Goal: Transaction & Acquisition: Purchase product/service

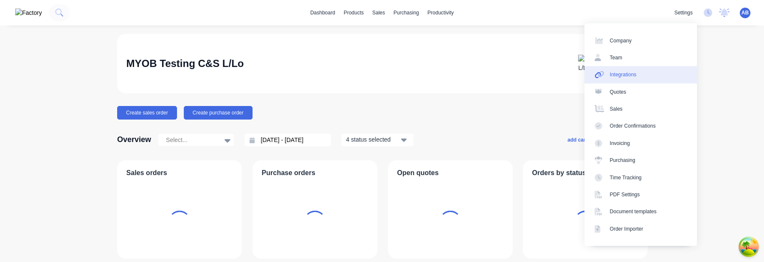
click at [656, 69] on link "Integrations" at bounding box center [640, 74] width 112 height 17
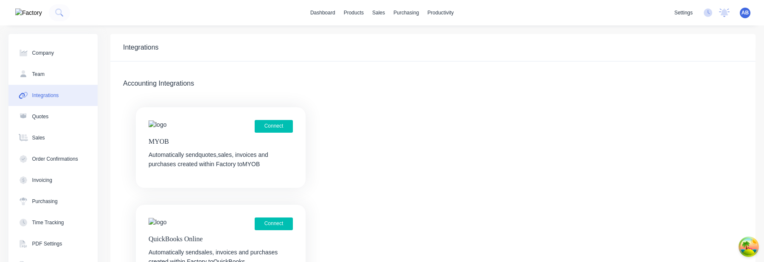
click at [285, 118] on div "Connect MYOB Automatically send quotes, sales, invoices and purchases created w…" at bounding box center [221, 147] width 170 height 81
click at [280, 126] on button "Connect" at bounding box center [274, 126] width 38 height 13
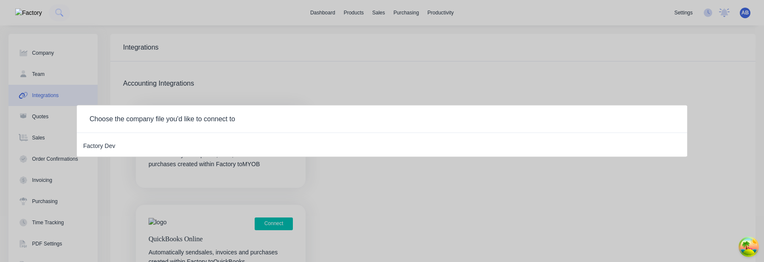
click at [109, 150] on div "Factory Dev" at bounding box center [99, 145] width 32 height 11
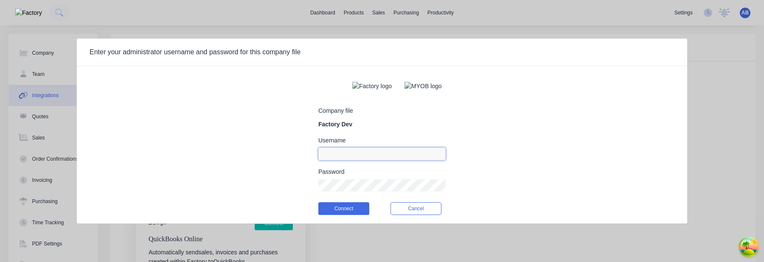
type input "aimon@factory.app"
click at [383, 159] on input "aimon@factory.app" at bounding box center [381, 154] width 127 height 13
click at [370, 133] on form "Company file Factory Dev Username Password Connect Cancel" at bounding box center [381, 148] width 127 height 151
click at [357, 160] on input at bounding box center [381, 154] width 127 height 13
type input "factory"
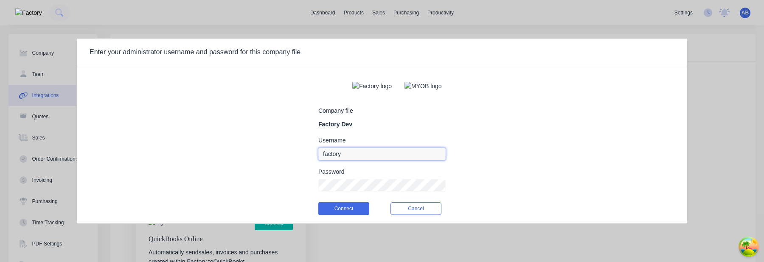
click at [360, 157] on input "factory" at bounding box center [381, 154] width 127 height 13
type input "myob_admin"
click at [407, 160] on input "myob_admin" at bounding box center [381, 154] width 127 height 13
click at [339, 148] on div "Username" at bounding box center [381, 149] width 127 height 23
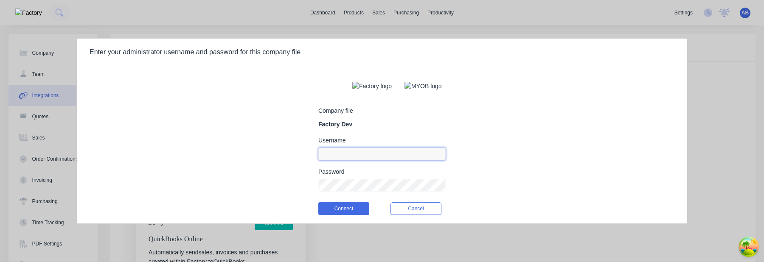
click at [339, 157] on input at bounding box center [381, 154] width 127 height 13
type input "m"
click at [548, 98] on div "Company file Factory Dev Username Password Connect Cancel" at bounding box center [382, 148] width 610 height 151
click at [399, 165] on form "Company file Factory Dev Username Password Connect Cancel" at bounding box center [381, 148] width 127 height 151
click at [398, 160] on input at bounding box center [381, 154] width 127 height 13
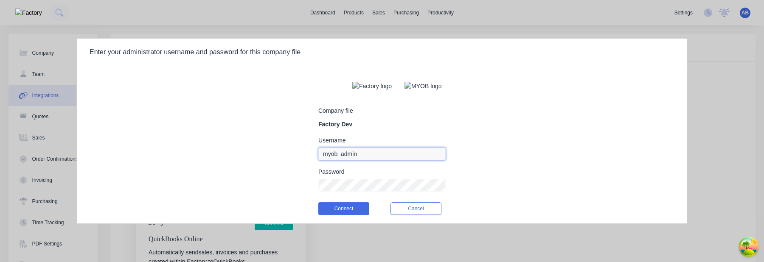
type input "myob_admin"
click at [338, 214] on button "Connect" at bounding box center [343, 208] width 51 height 13
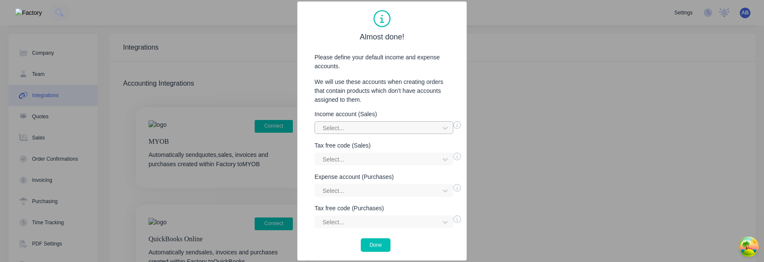
click at [392, 129] on div at bounding box center [378, 128] width 113 height 11
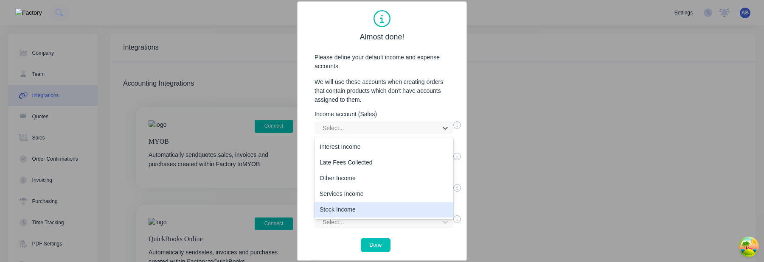
click at [373, 209] on div "Stock Income" at bounding box center [384, 210] width 139 height 16
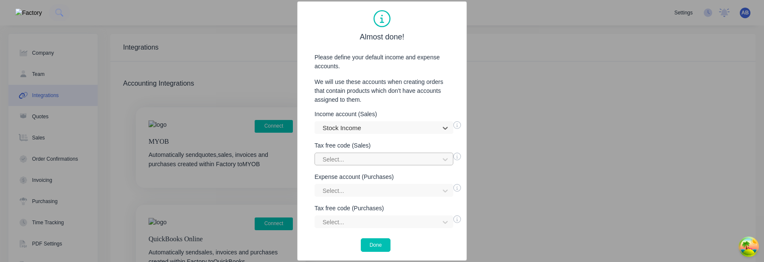
click at [381, 159] on div at bounding box center [378, 159] width 113 height 11
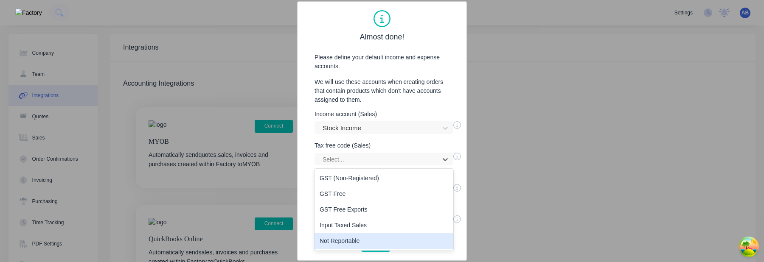
click at [371, 240] on div "Not Reportable" at bounding box center [384, 241] width 139 height 16
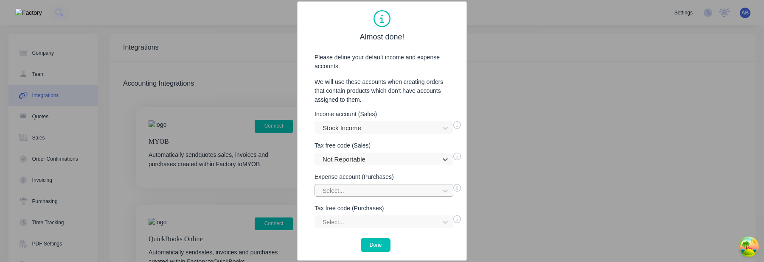
click at [376, 190] on div at bounding box center [378, 191] width 113 height 11
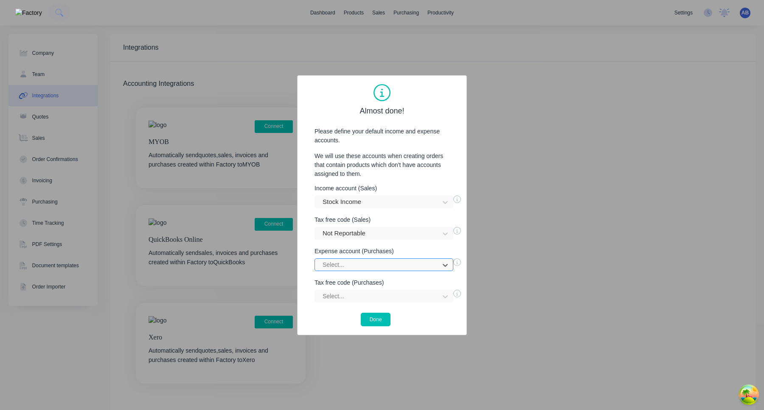
scroll to position [67, 0]
click at [363, 262] on div "option , selected. Select is focused ,type to refine list, press Down to open t…" at bounding box center [384, 264] width 139 height 13
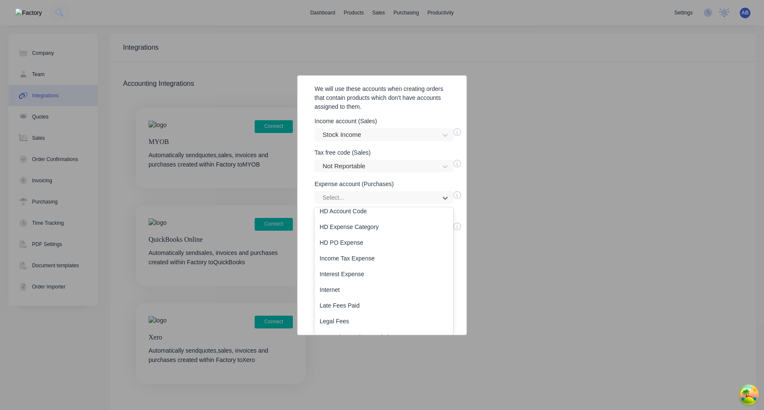
scroll to position [661, 0]
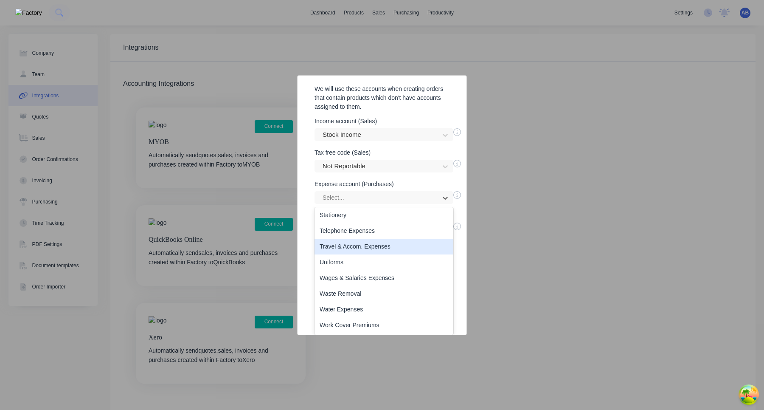
click at [364, 247] on div "Travel & Accom. Expenses" at bounding box center [384, 247] width 139 height 16
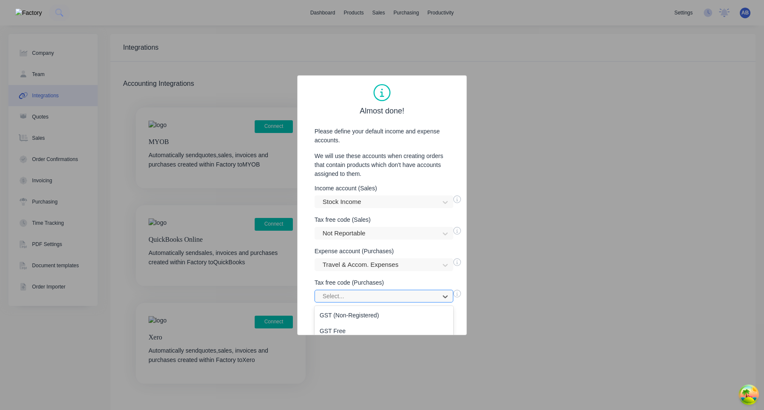
scroll to position [53, 0]
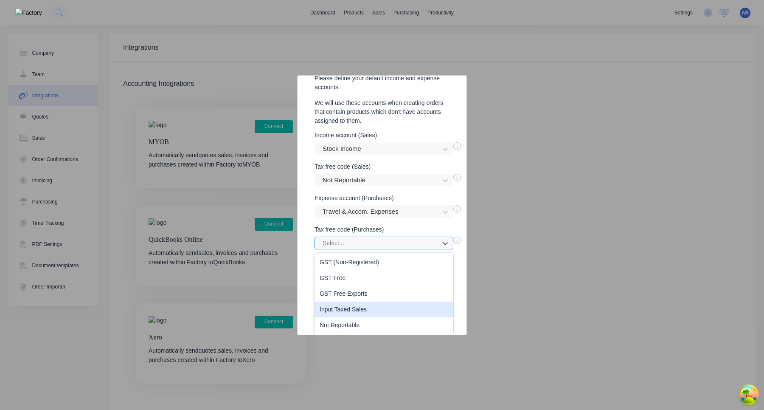
click at [368, 249] on div "Input Taxed Sales, 4 of 5. 5 results available. Use Up and Down to choose optio…" at bounding box center [384, 242] width 139 height 13
click at [365, 262] on div "Not Reportable" at bounding box center [384, 325] width 139 height 16
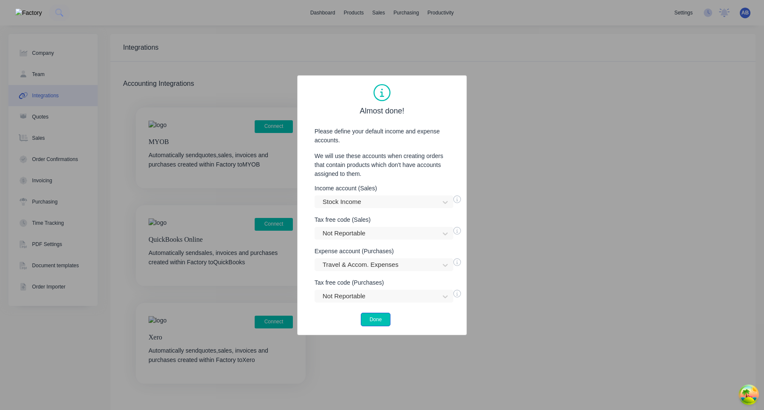
click at [382, 262] on button "Done" at bounding box center [376, 319] width 30 height 14
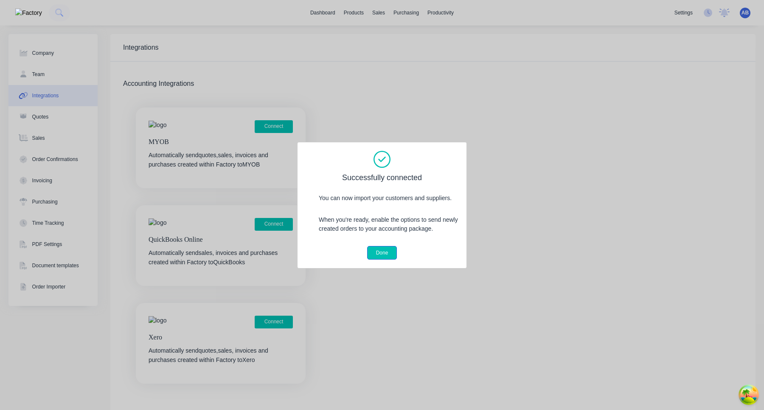
click at [390, 251] on button "Done" at bounding box center [382, 253] width 30 height 14
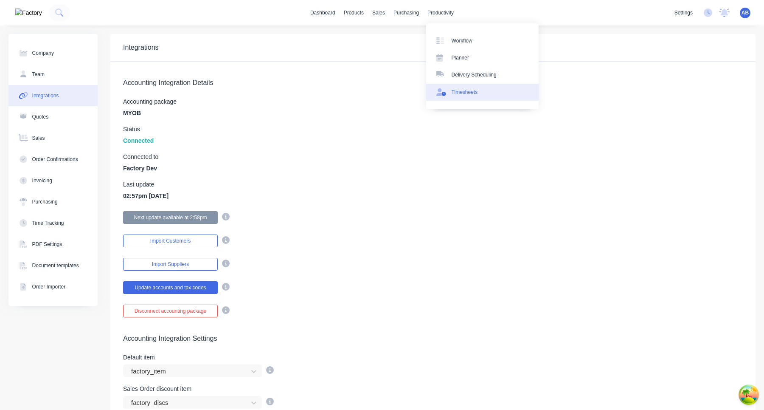
click at [460, 96] on link "Timesheets" at bounding box center [482, 92] width 112 height 17
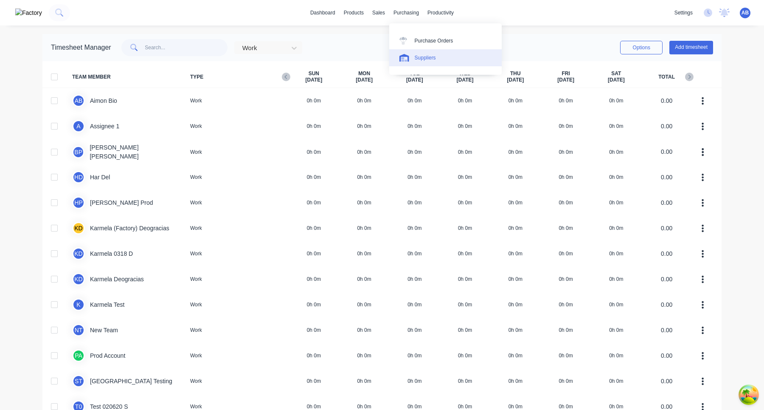
click at [427, 59] on div "Suppliers" at bounding box center [425, 58] width 21 height 8
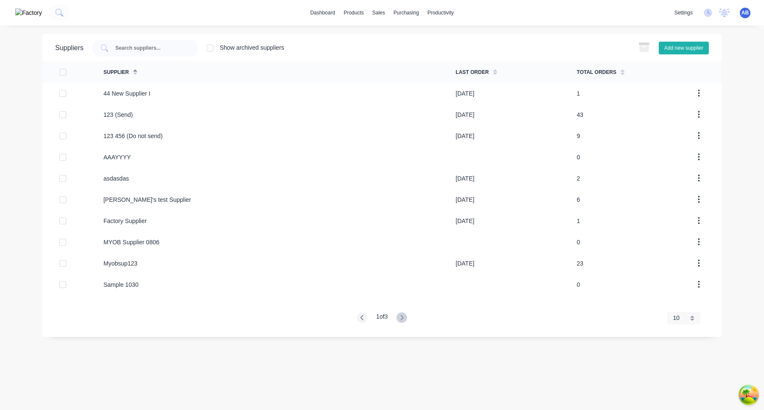
click at [703, 50] on button "Add new supplier" at bounding box center [684, 48] width 50 height 13
select select "AU"
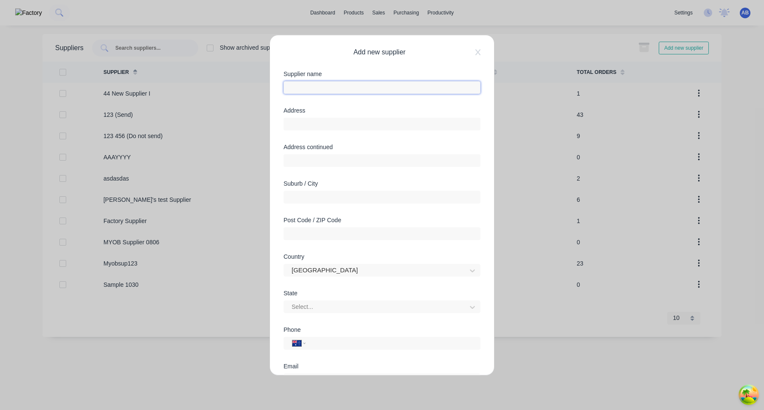
click at [369, 85] on input "text" at bounding box center [382, 87] width 197 height 13
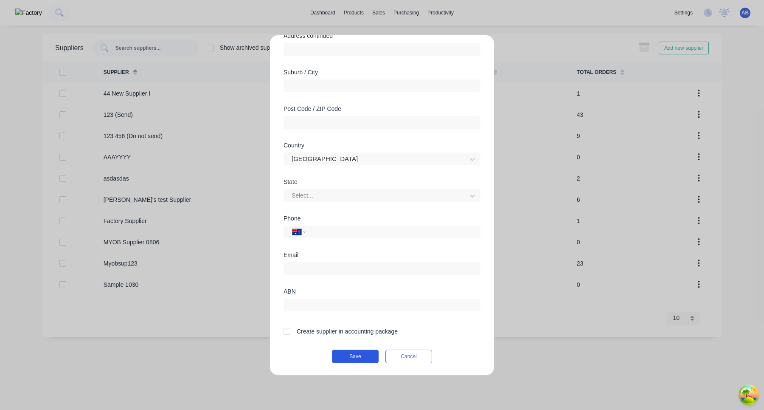
type input "Sample"
click at [361, 262] on button "Save" at bounding box center [355, 356] width 47 height 14
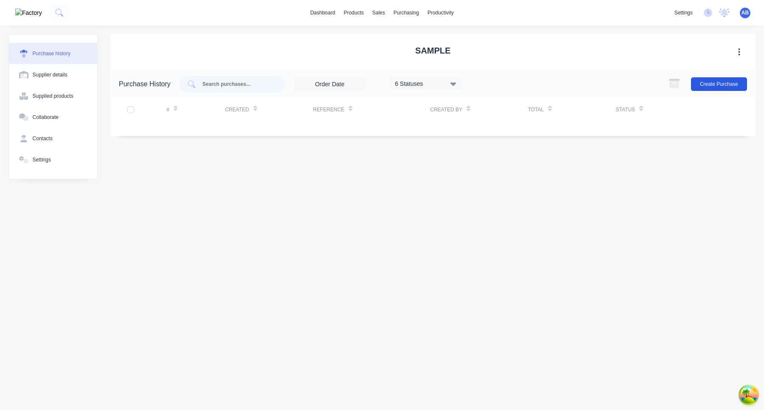
click at [711, 84] on button "Create Purchase" at bounding box center [719, 84] width 56 height 14
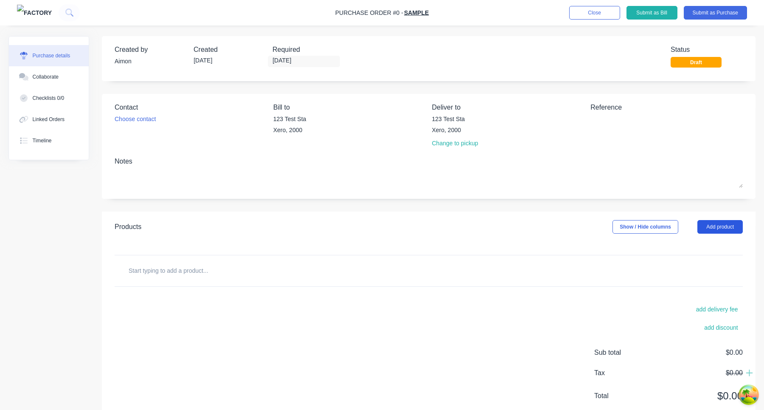
click at [727, 228] on button "Add product" at bounding box center [719, 227] width 45 height 14
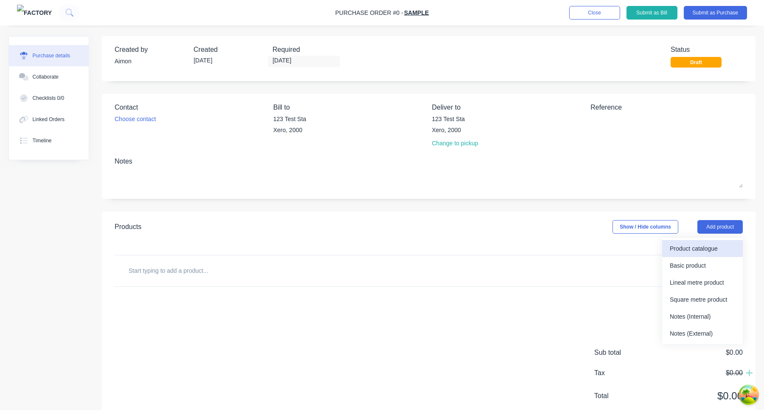
click at [719, 245] on div "Product catalogue" at bounding box center [702, 248] width 65 height 12
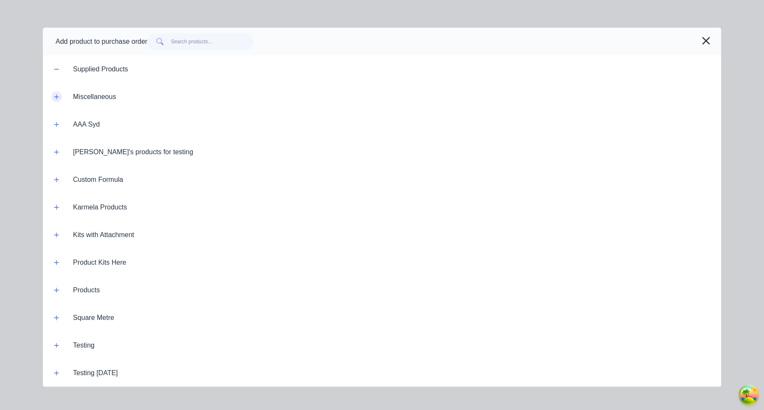
click at [57, 95] on icon "button" at bounding box center [56, 97] width 5 height 6
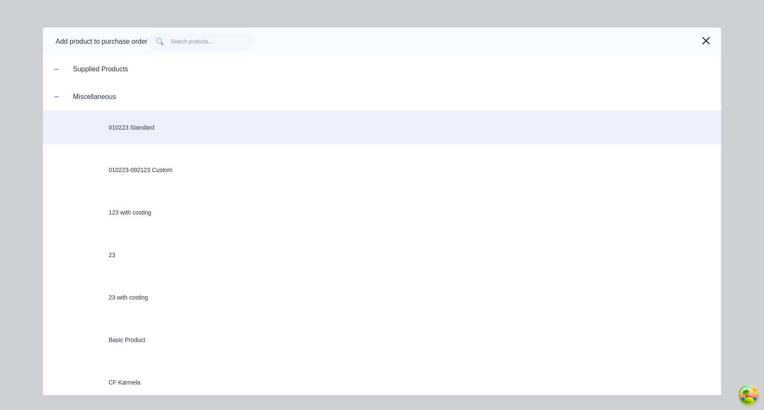
click at [148, 129] on div "010223 Standard" at bounding box center [382, 127] width 678 height 34
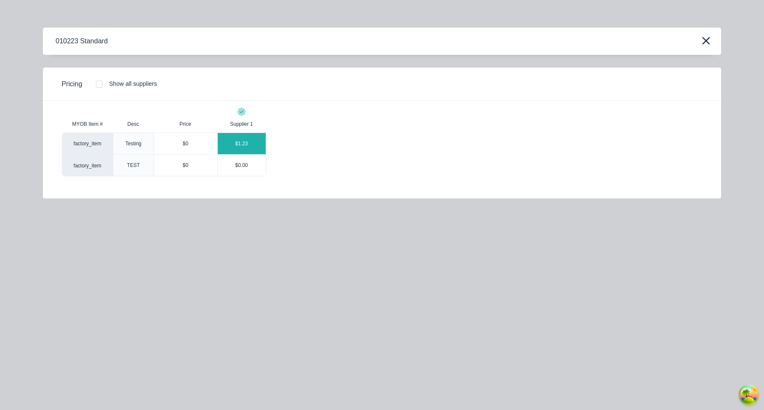
click at [240, 141] on div "$1.23" at bounding box center [242, 143] width 48 height 21
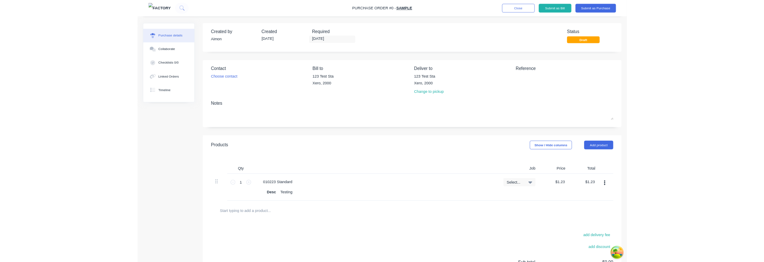
scroll to position [83, 0]
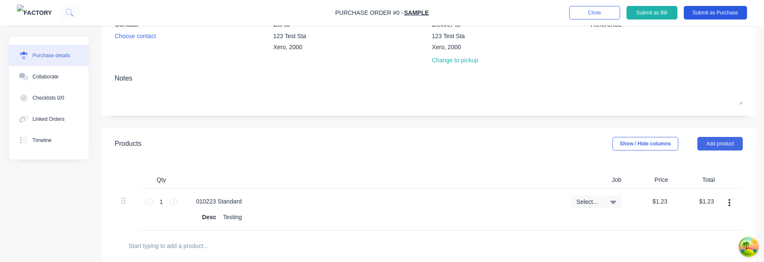
click at [717, 17] on button "Submit as Purchase" at bounding box center [715, 13] width 63 height 14
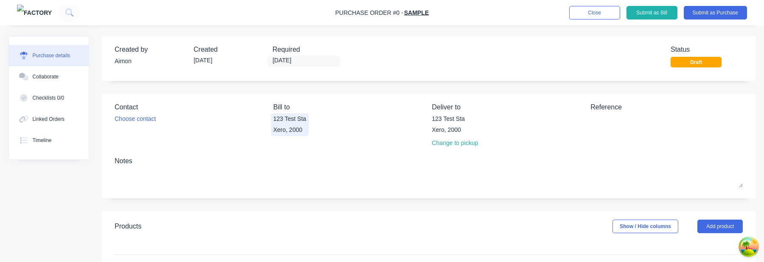
click at [287, 133] on div "Xero, 2000" at bounding box center [289, 130] width 33 height 9
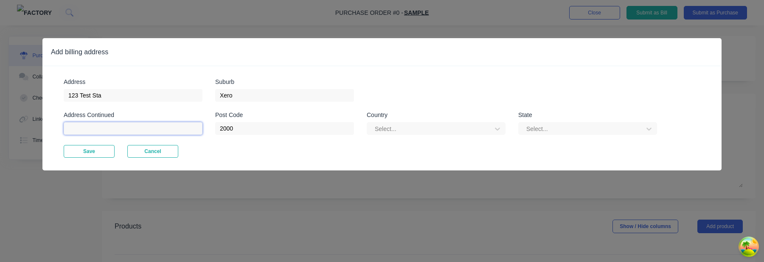
click at [178, 127] on input at bounding box center [133, 128] width 139 height 13
type input "Sample"
click at [303, 152] on div "Save Cancel" at bounding box center [382, 151] width 637 height 13
click at [104, 154] on button "Save" at bounding box center [89, 151] width 51 height 13
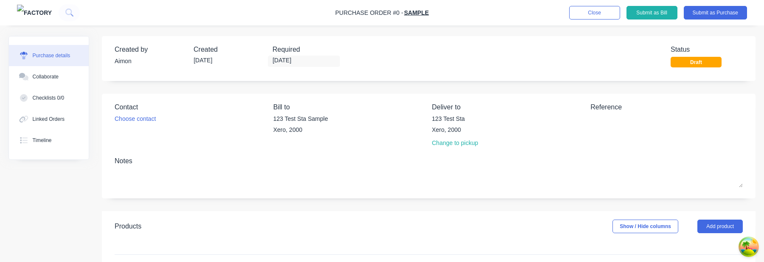
scroll to position [2, 0]
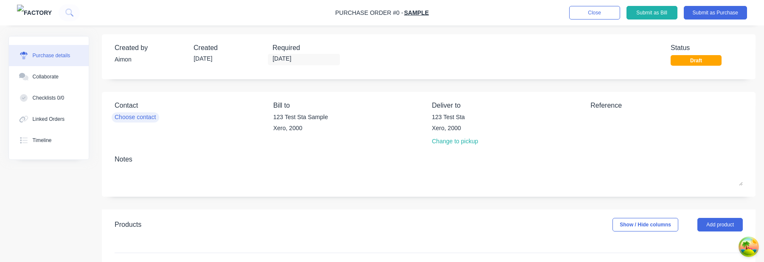
click at [137, 115] on div "Choose contact" at bounding box center [135, 117] width 41 height 9
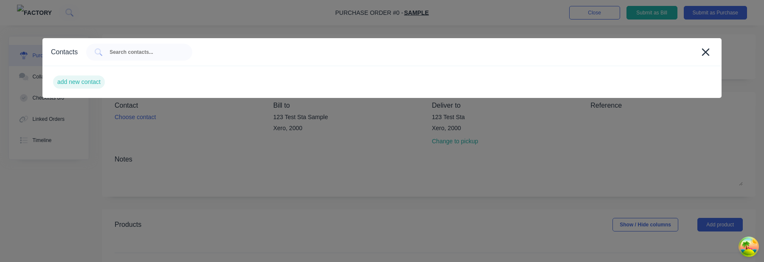
click at [95, 84] on div "add new contact" at bounding box center [79, 82] width 52 height 13
select select "AU"
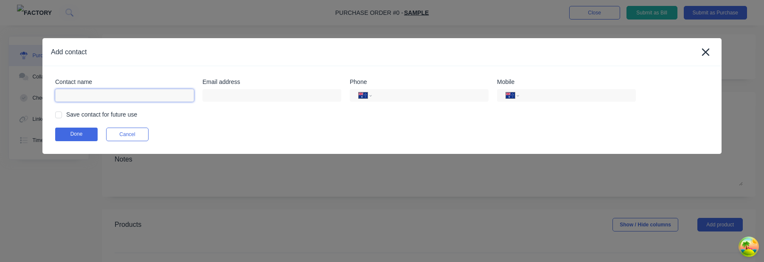
click at [160, 98] on input at bounding box center [124, 95] width 139 height 13
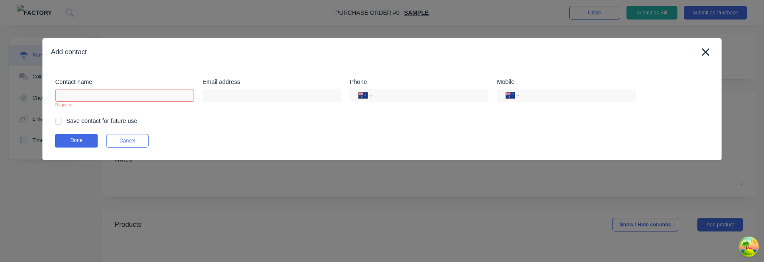
type input "Aimon Bio"
type input "aimon@factory.app"
click at [60, 124] on div at bounding box center [58, 121] width 17 height 17
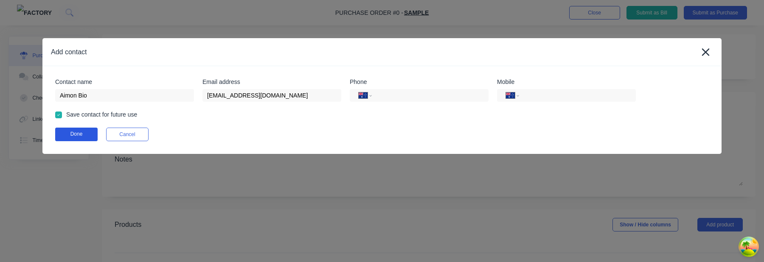
click at [76, 140] on button "Done" at bounding box center [76, 135] width 42 height 14
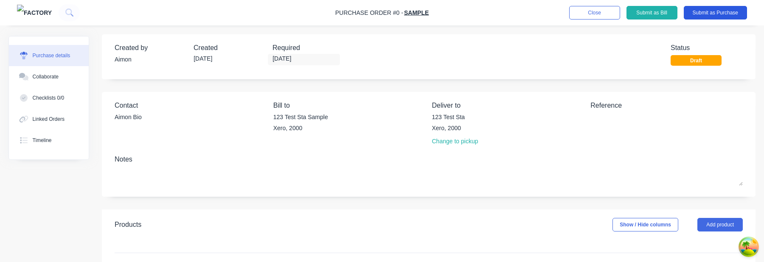
click at [705, 16] on button "Submit as Purchase" at bounding box center [715, 13] width 63 height 14
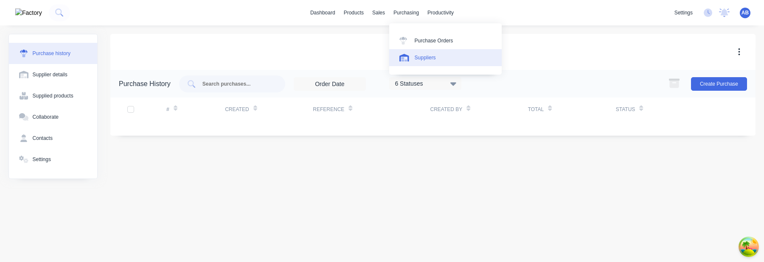
click at [433, 57] on div "Suppliers" at bounding box center [425, 58] width 21 height 8
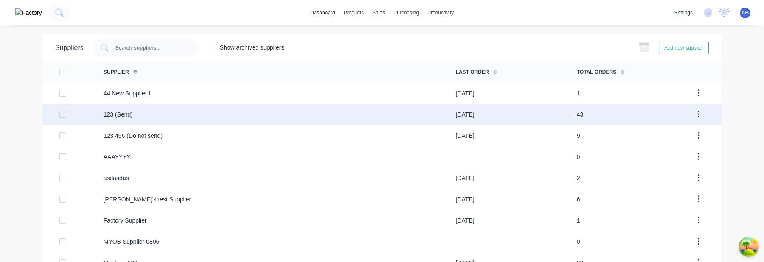
click at [142, 117] on div "123 (Send)" at bounding box center [280, 114] width 352 height 21
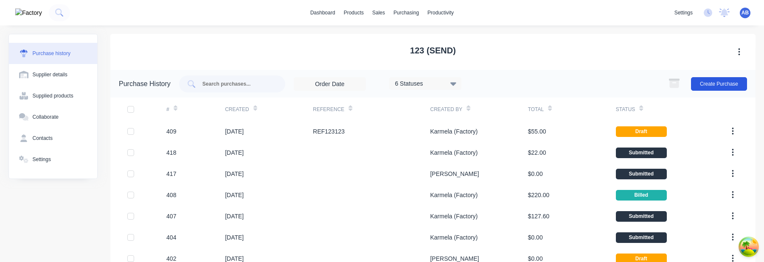
click at [719, 82] on button "Create Purchase" at bounding box center [719, 84] width 56 height 14
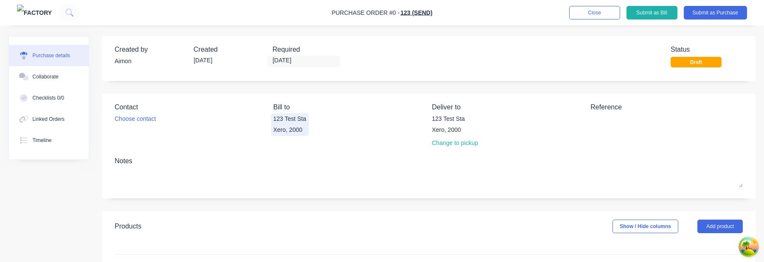
scroll to position [172, 0]
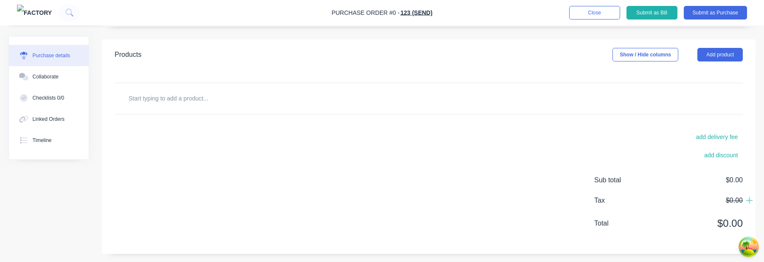
click at [722, 46] on div "Products Show / Hide columns Add product" at bounding box center [429, 54] width 654 height 31
click at [720, 55] on button "Add product" at bounding box center [719, 55] width 45 height 14
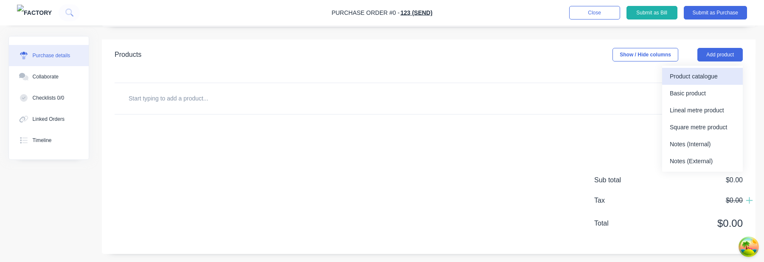
click at [684, 83] on button "Product catalogue" at bounding box center [702, 76] width 81 height 17
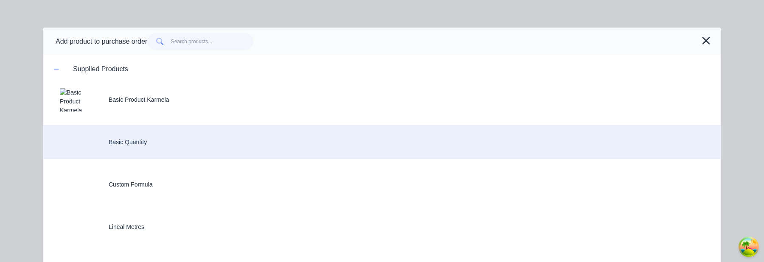
click at [140, 142] on div "Basic Quantity" at bounding box center [382, 142] width 678 height 34
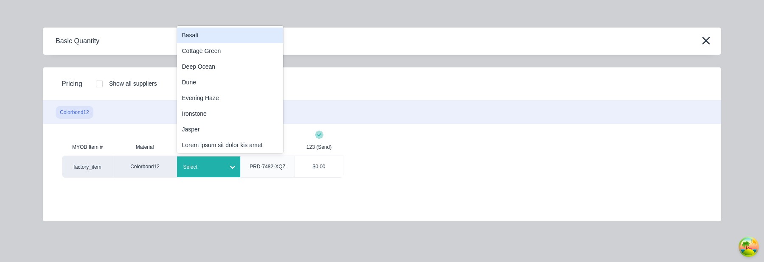
click at [210, 167] on div at bounding box center [202, 167] width 38 height 9
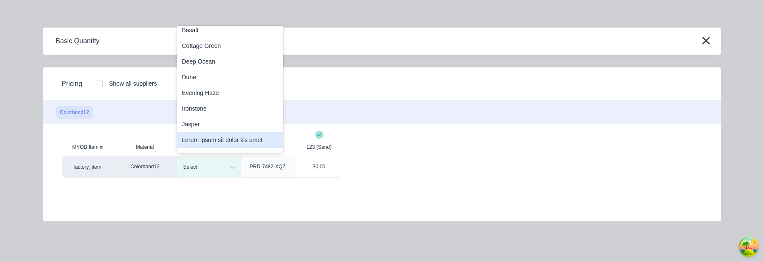
scroll to position [159, 0]
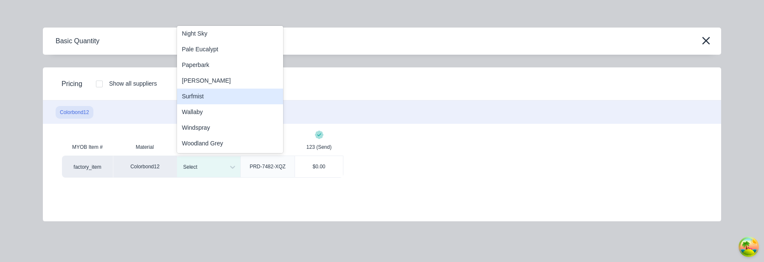
click at [222, 94] on div "Surfmist" at bounding box center [230, 97] width 106 height 16
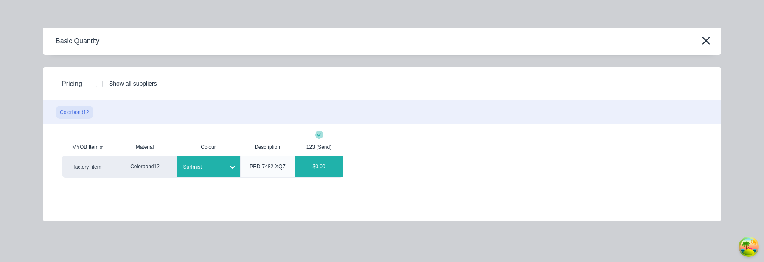
click at [325, 167] on div "$0.00" at bounding box center [319, 166] width 48 height 21
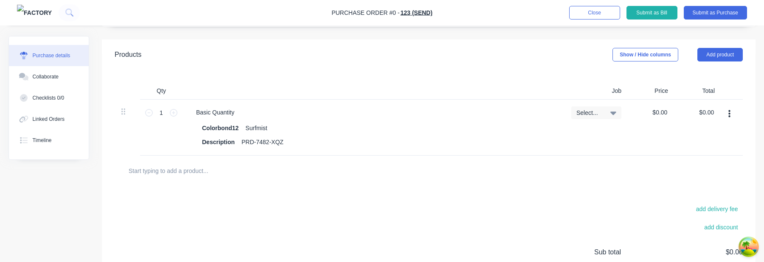
click at [610, 117] on div "Select..." at bounding box center [596, 113] width 50 height 13
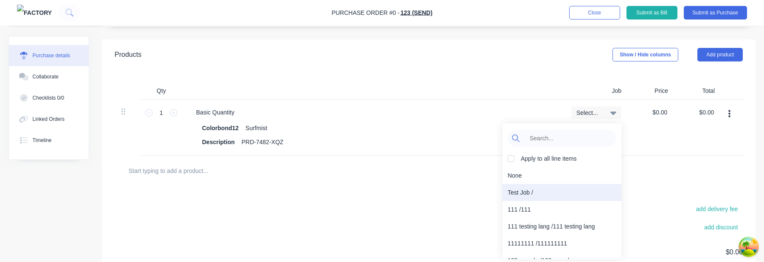
click at [568, 196] on div "Test Job /" at bounding box center [562, 192] width 119 height 17
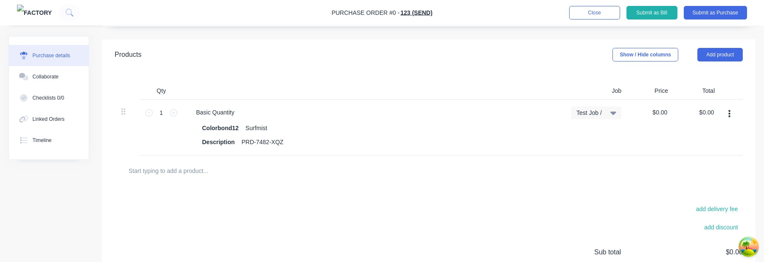
click at [607, 168] on div at bounding box center [428, 171] width 615 height 17
click at [737, 12] on button "Submit as Purchase" at bounding box center [715, 13] width 63 height 14
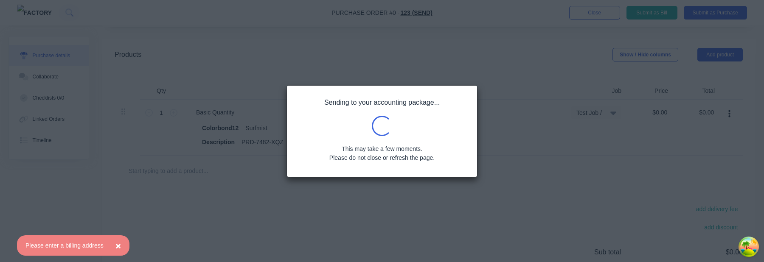
click at [89, 242] on div "Please enter a billing address" at bounding box center [64, 246] width 78 height 9
copy div "Please enter a billing address"
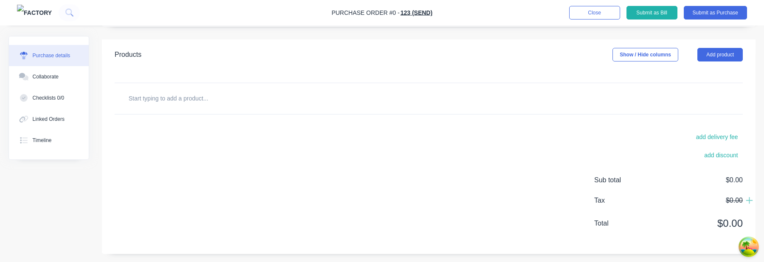
scroll to position [169, 0]
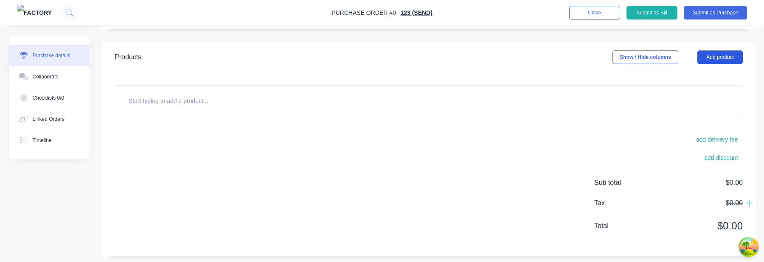
click at [722, 53] on button "Add product" at bounding box center [719, 58] width 45 height 14
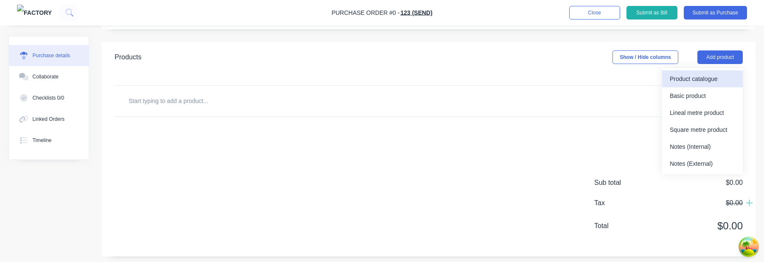
click at [698, 75] on div "Product catalogue" at bounding box center [702, 79] width 65 height 12
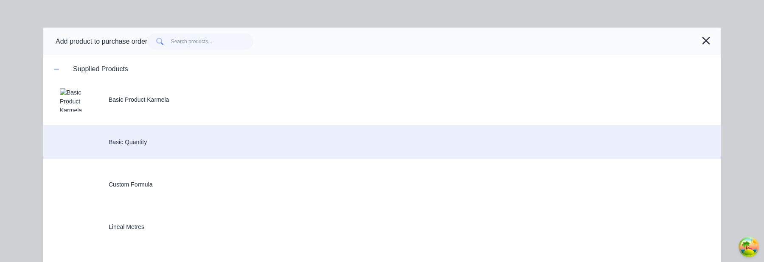
click at [158, 135] on div "Basic Quantity" at bounding box center [382, 142] width 678 height 34
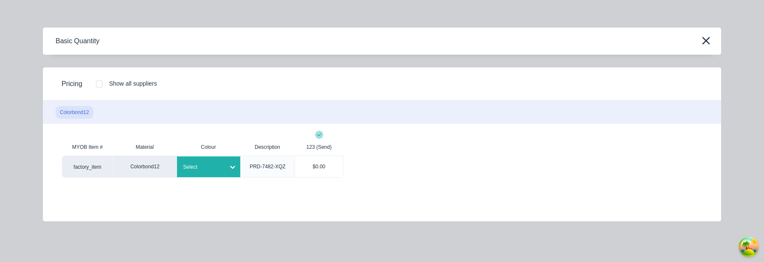
click at [224, 169] on div "Select" at bounding box center [201, 167] width 48 height 11
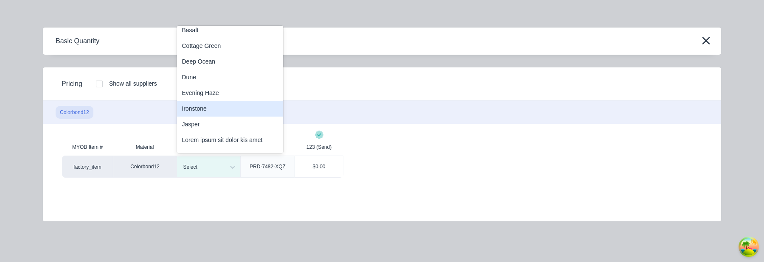
scroll to position [159, 0]
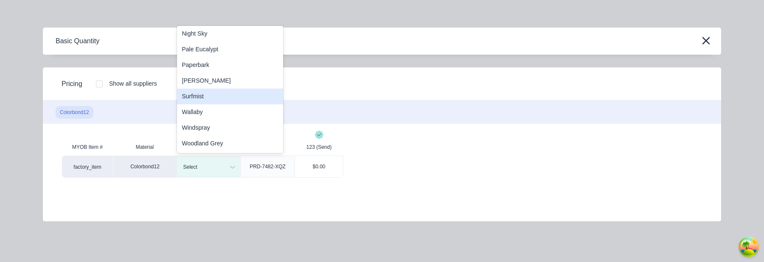
click at [227, 98] on div "Surfmist" at bounding box center [230, 97] width 106 height 16
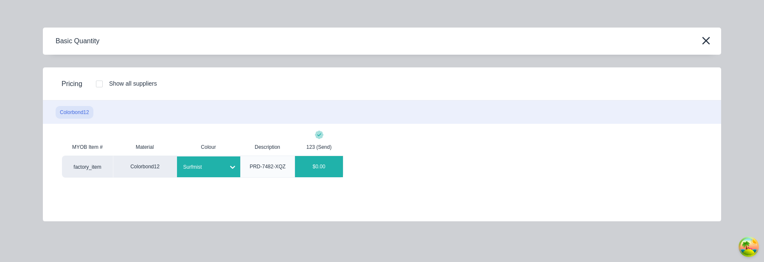
click at [326, 167] on div "$0.00" at bounding box center [319, 166] width 48 height 21
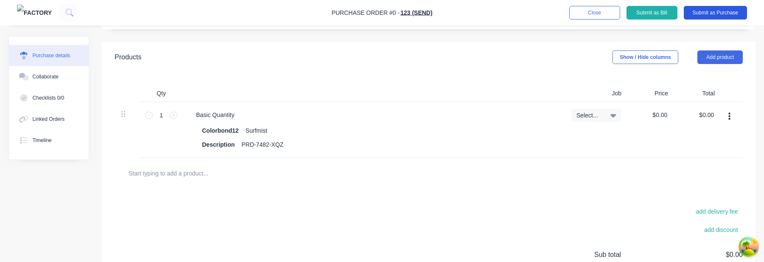
click at [725, 10] on button "Submit as Purchase" at bounding box center [715, 13] width 63 height 14
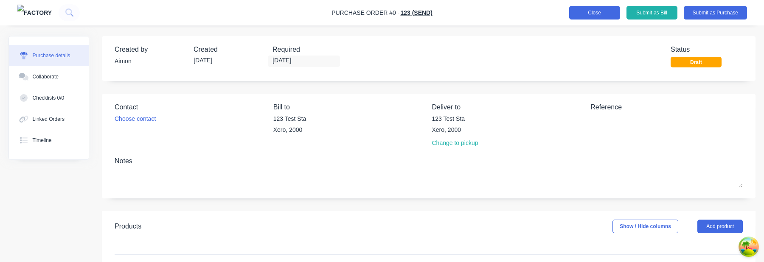
click at [598, 7] on button "Close" at bounding box center [594, 13] width 51 height 14
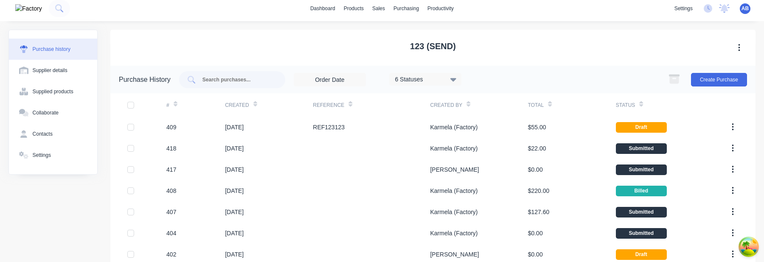
scroll to position [5, 0]
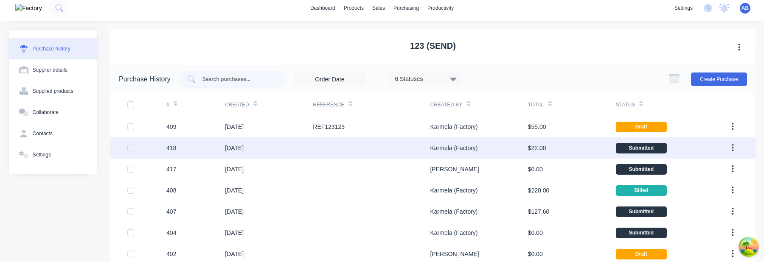
click at [206, 149] on div "418" at bounding box center [195, 148] width 59 height 21
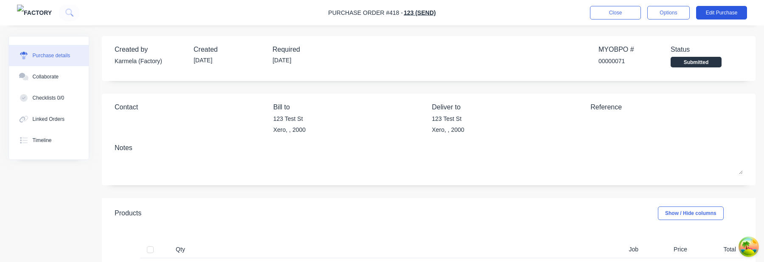
click at [716, 14] on button "Edit Purchase" at bounding box center [721, 13] width 51 height 14
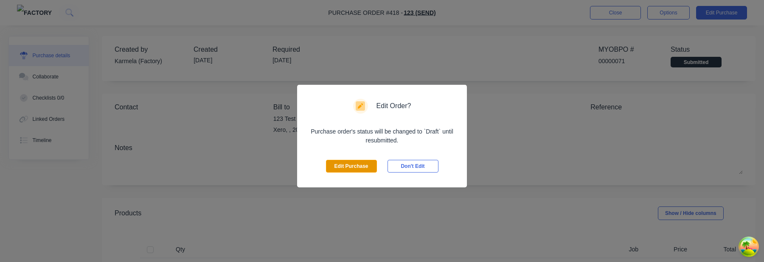
click at [363, 168] on button "Edit Purchase" at bounding box center [351, 166] width 51 height 13
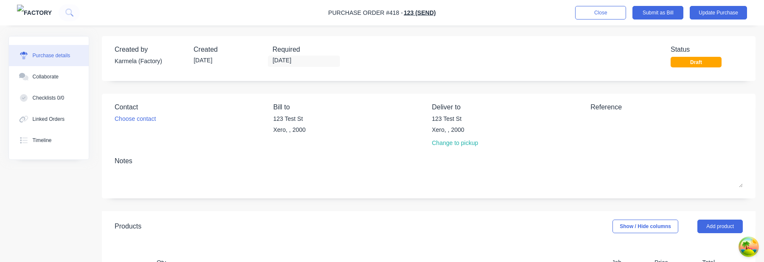
scroll to position [233, 0]
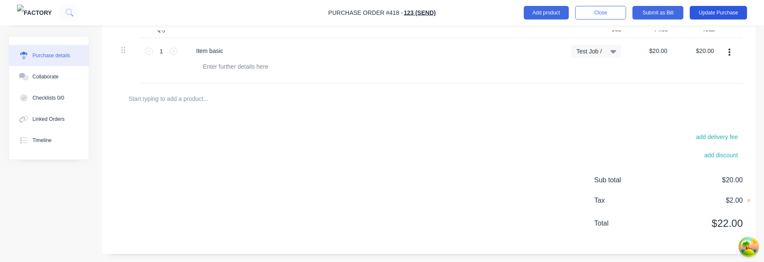
click at [714, 15] on button "Update Purchase" at bounding box center [718, 13] width 57 height 14
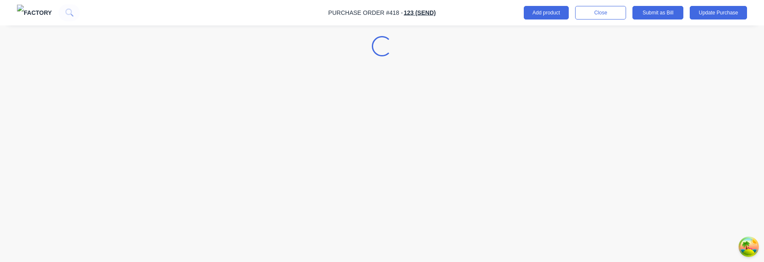
scroll to position [0, 0]
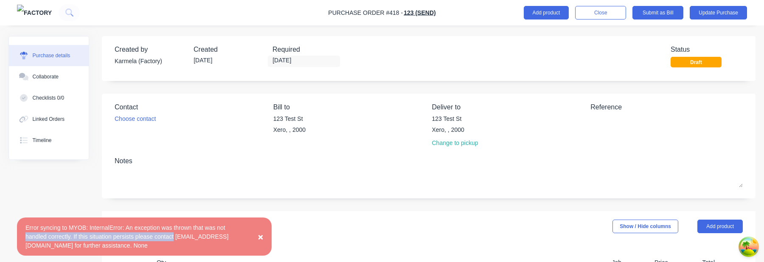
drag, startPoint x: 25, startPoint y: 238, endPoint x: 229, endPoint y: 237, distance: 203.7
click at [229, 237] on div "Error syncing to MYOB: InternalError: An exception was thrown that was not hand…" at bounding box center [135, 237] width 220 height 27
copy div "handled correctly. If this situation persists please contact"
click at [126, 239] on div "Error syncing to MYOB: InternalError: An exception was thrown that was not hand…" at bounding box center [135, 237] width 220 height 27
drag, startPoint x: 27, startPoint y: 229, endPoint x: 88, endPoint y: 227, distance: 61.1
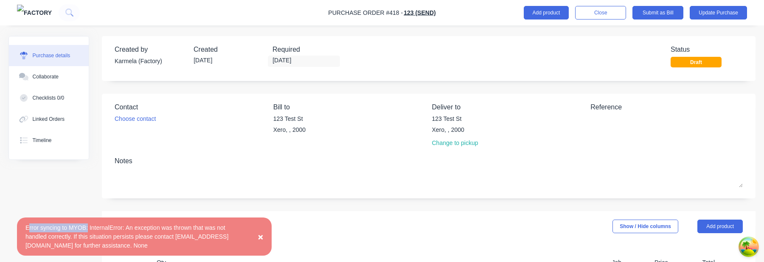
click at [88, 227] on div "Error syncing to MYOB: InternalError: An exception was thrown that was not hand…" at bounding box center [135, 237] width 220 height 27
drag, startPoint x: 25, startPoint y: 228, endPoint x: 88, endPoint y: 227, distance: 63.2
click at [88, 227] on div "Error syncing to MYOB: InternalError: An exception was thrown that was not hand…" at bounding box center [135, 237] width 220 height 27
copy div "Error syncing to MYOB:"
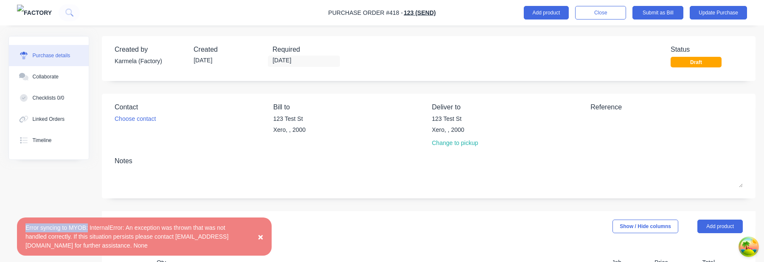
click at [263, 235] on span "×" at bounding box center [260, 237] width 5 height 10
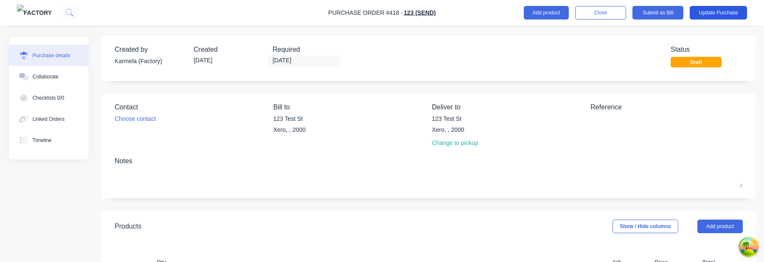
click at [723, 13] on button "Update Purchase" at bounding box center [718, 13] width 57 height 14
click at [726, 13] on button "Update Purchase" at bounding box center [718, 13] width 57 height 14
